Goal: Complete application form: Complete application form

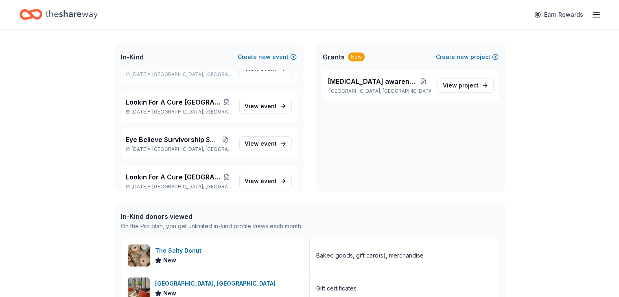
scroll to position [761, 0]
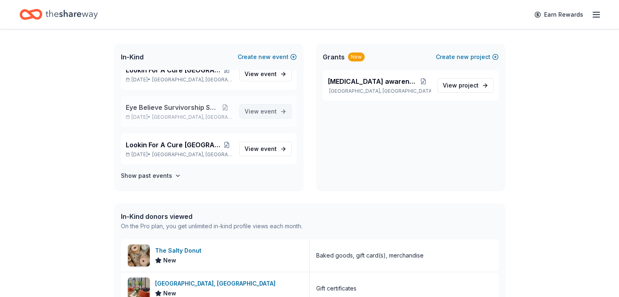
click at [261, 109] on span "event" at bounding box center [269, 111] width 16 height 7
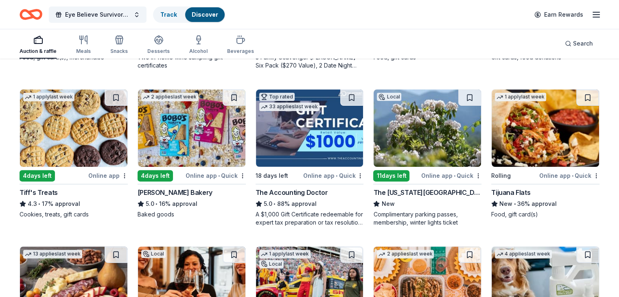
scroll to position [204, 0]
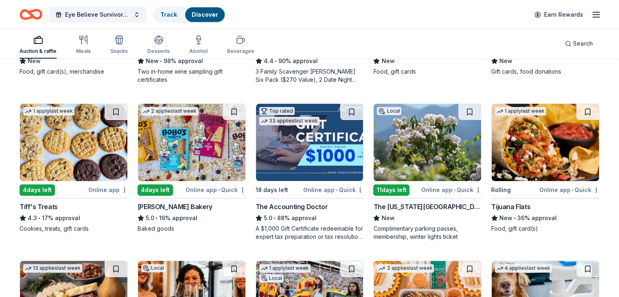
click at [85, 158] on img at bounding box center [74, 142] width 108 height 77
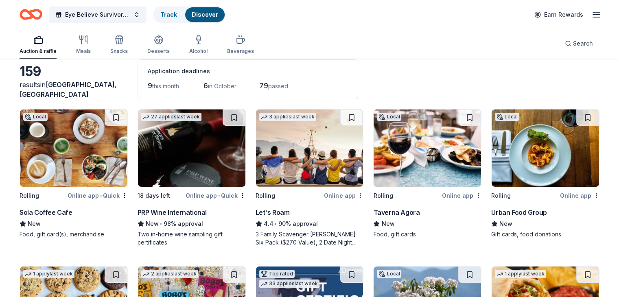
scroll to position [0, 0]
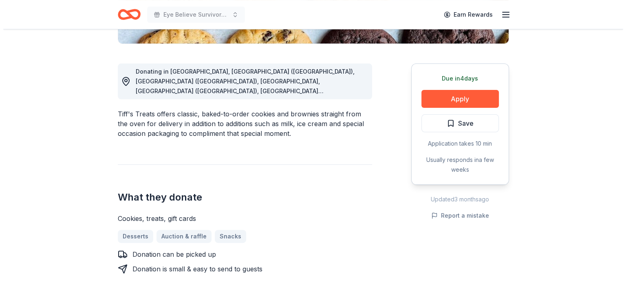
scroll to position [122, 0]
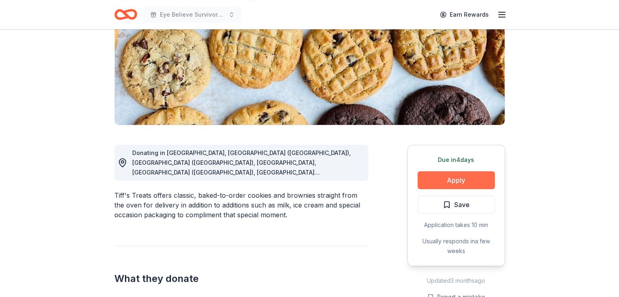
click at [458, 181] on button "Apply" at bounding box center [456, 180] width 77 height 18
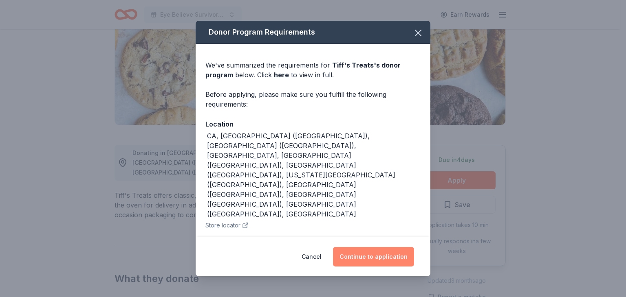
click at [369, 259] on button "Continue to application" at bounding box center [373, 257] width 81 height 20
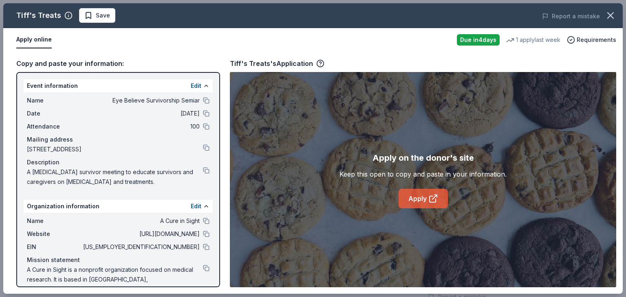
click at [415, 198] on link "Apply" at bounding box center [422, 199] width 49 height 20
click at [203, 265] on button at bounding box center [206, 268] width 7 height 7
click at [203, 170] on button at bounding box center [206, 170] width 7 height 7
